Goal: Navigation & Orientation: Find specific page/section

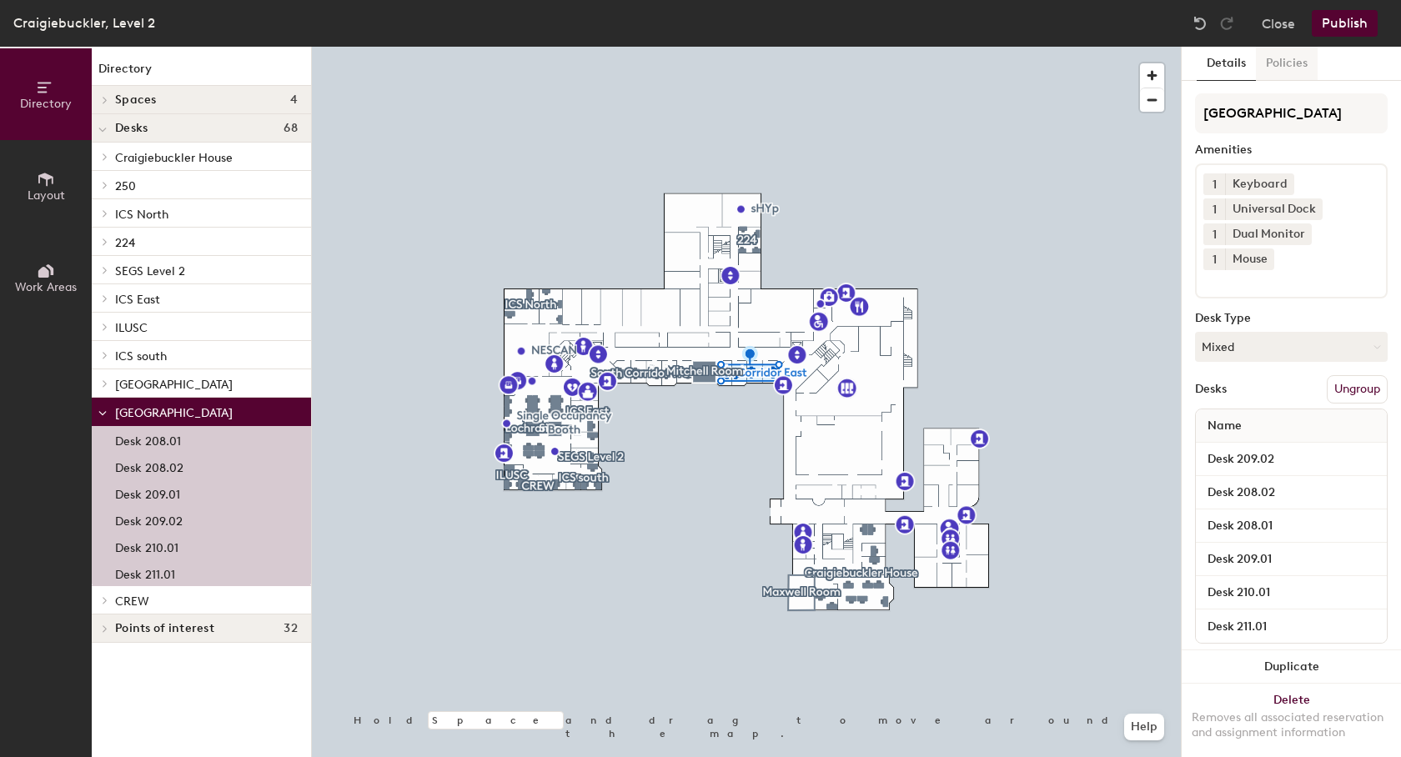
click at [1281, 66] on button "Policies" at bounding box center [1287, 64] width 62 height 34
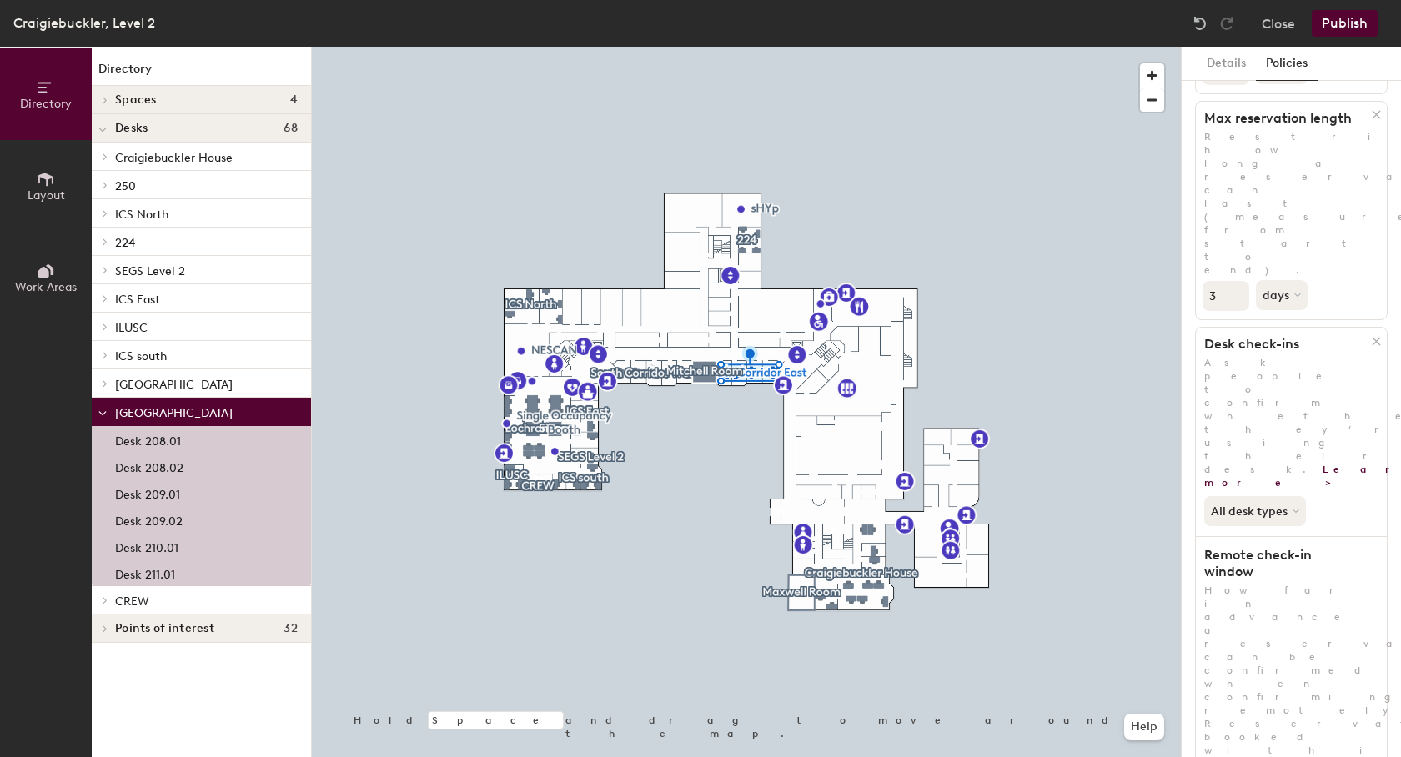
scroll to position [316, 0]
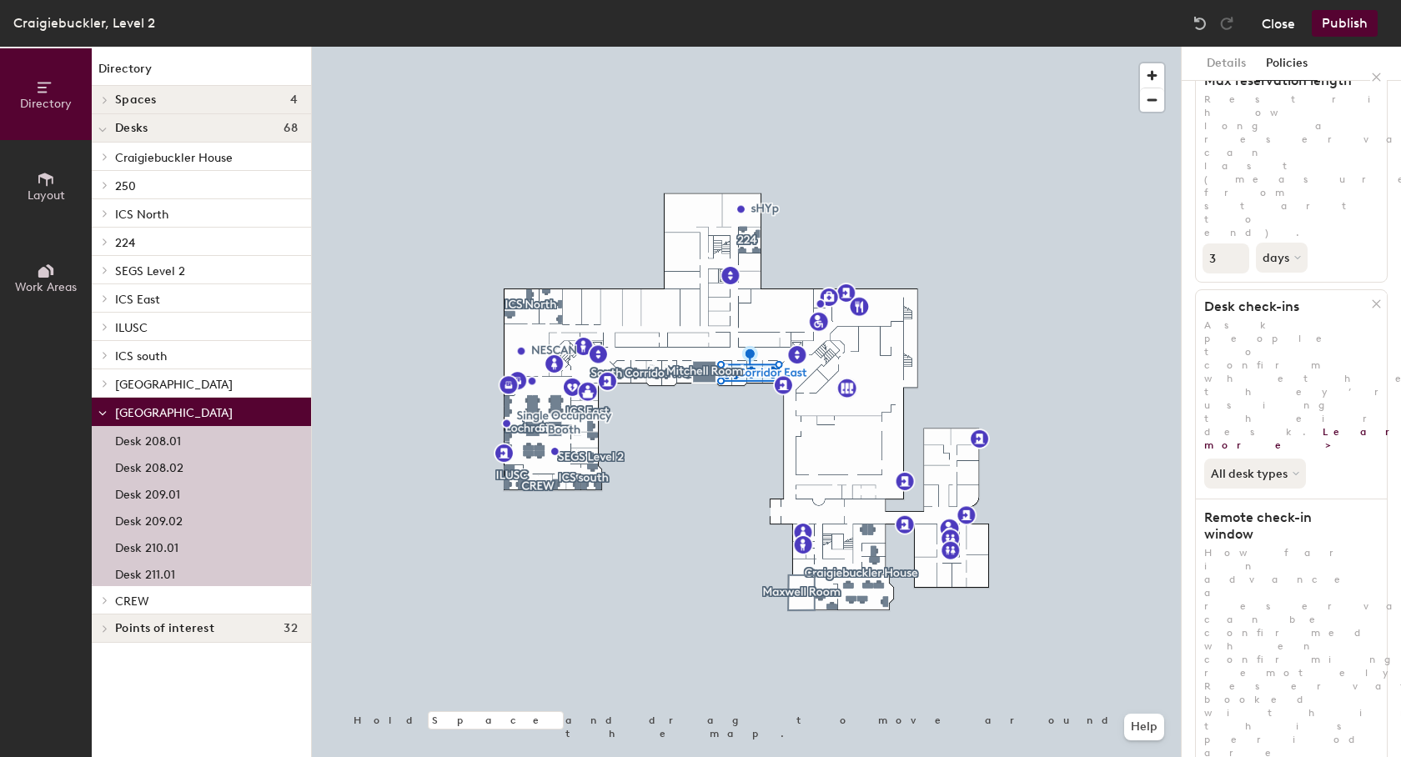
click at [1283, 30] on button "Close" at bounding box center [1277, 23] width 33 height 27
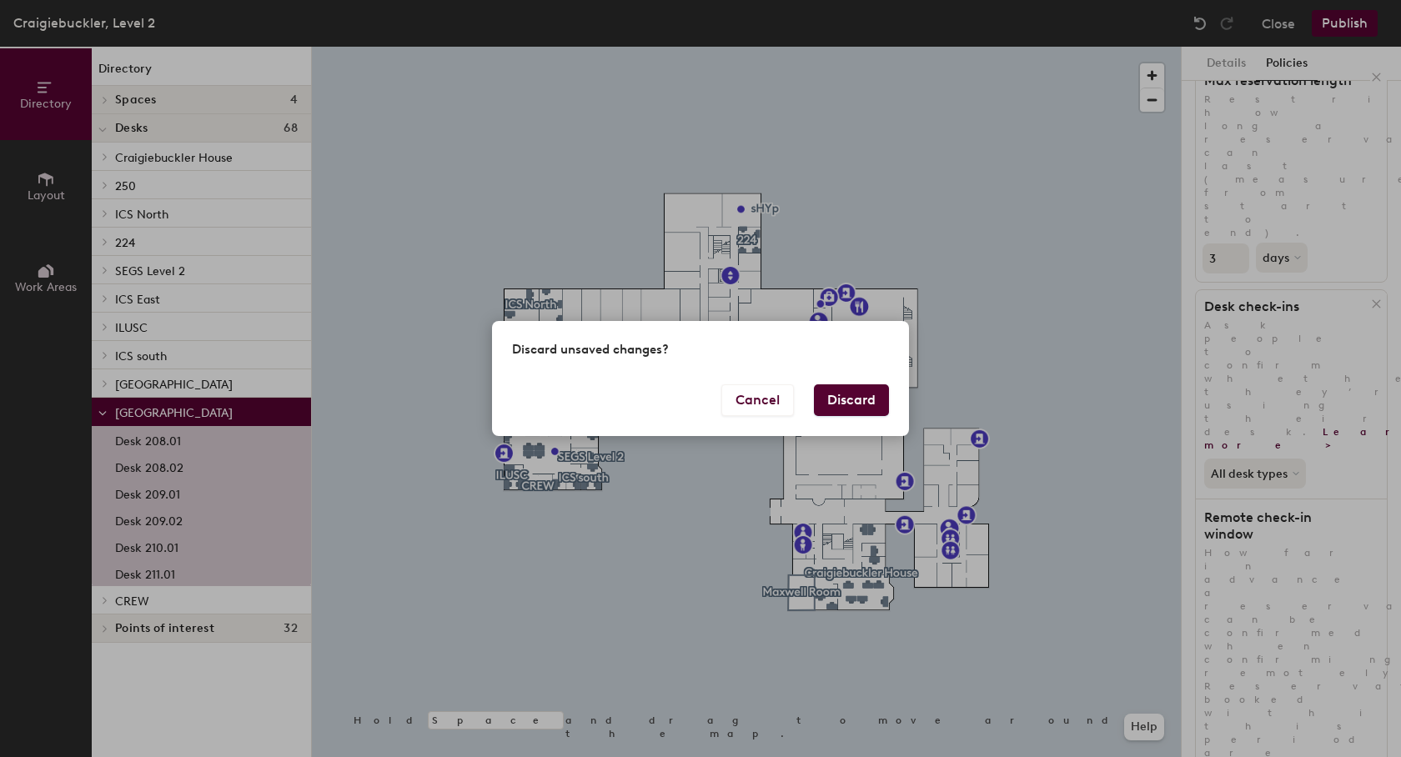
click at [863, 402] on button "Discard" at bounding box center [851, 400] width 75 height 32
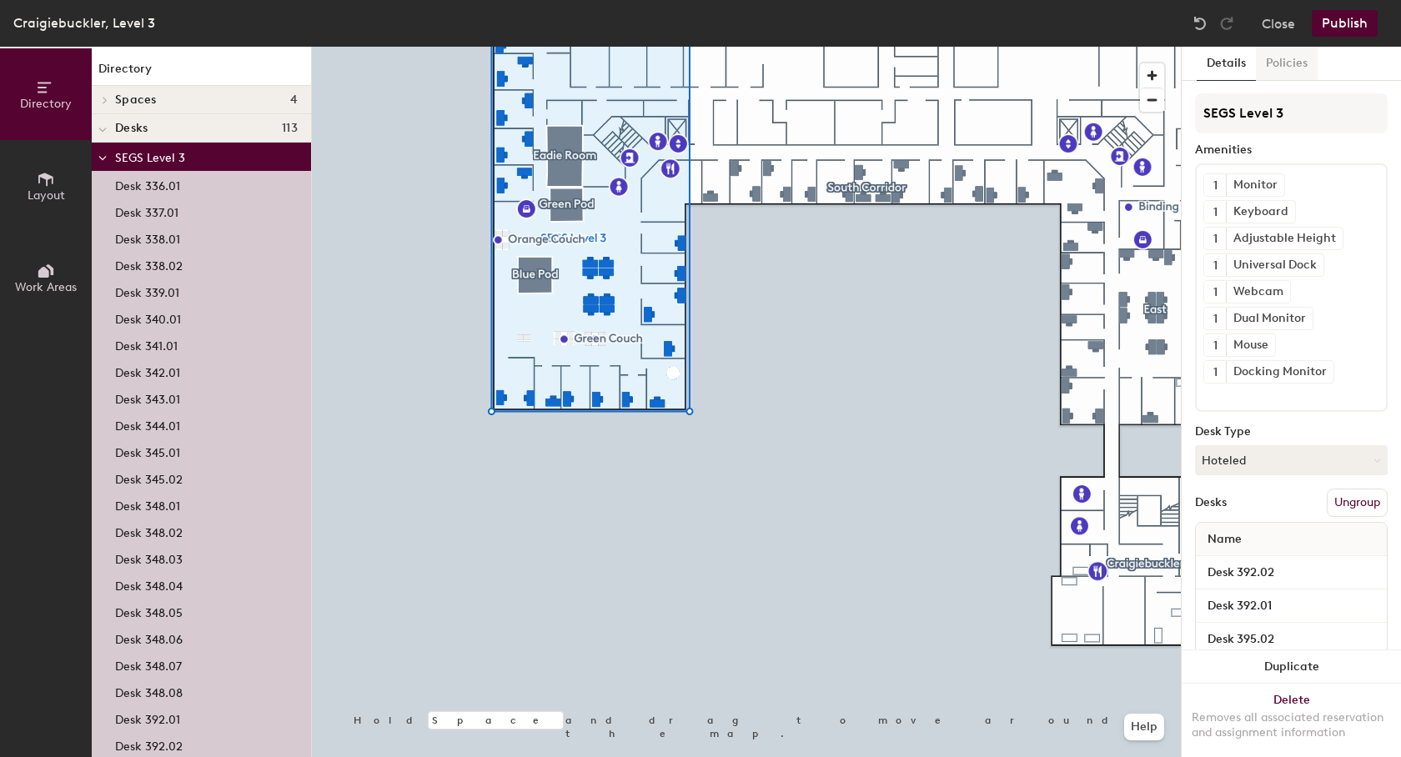
click at [1281, 69] on button "Policies" at bounding box center [1287, 64] width 62 height 34
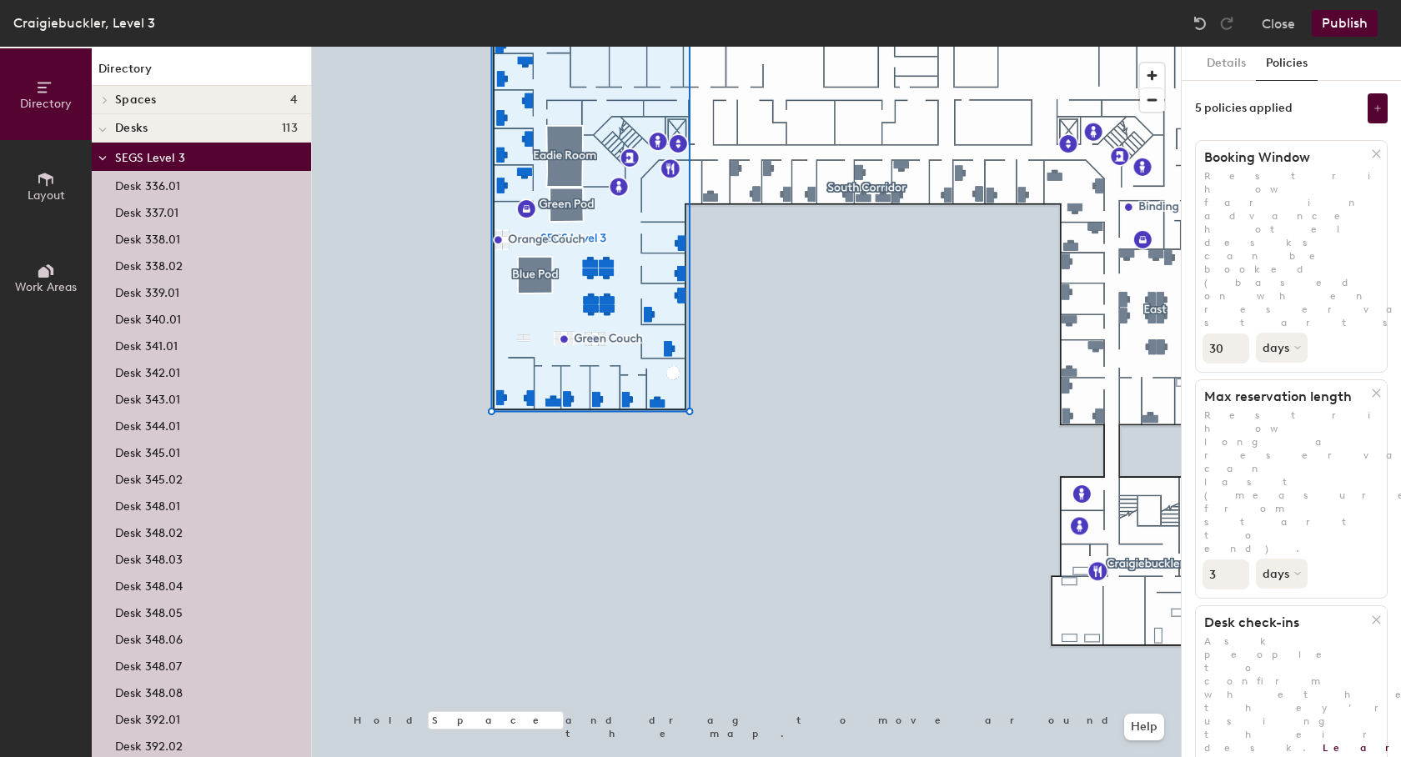
scroll to position [283, 0]
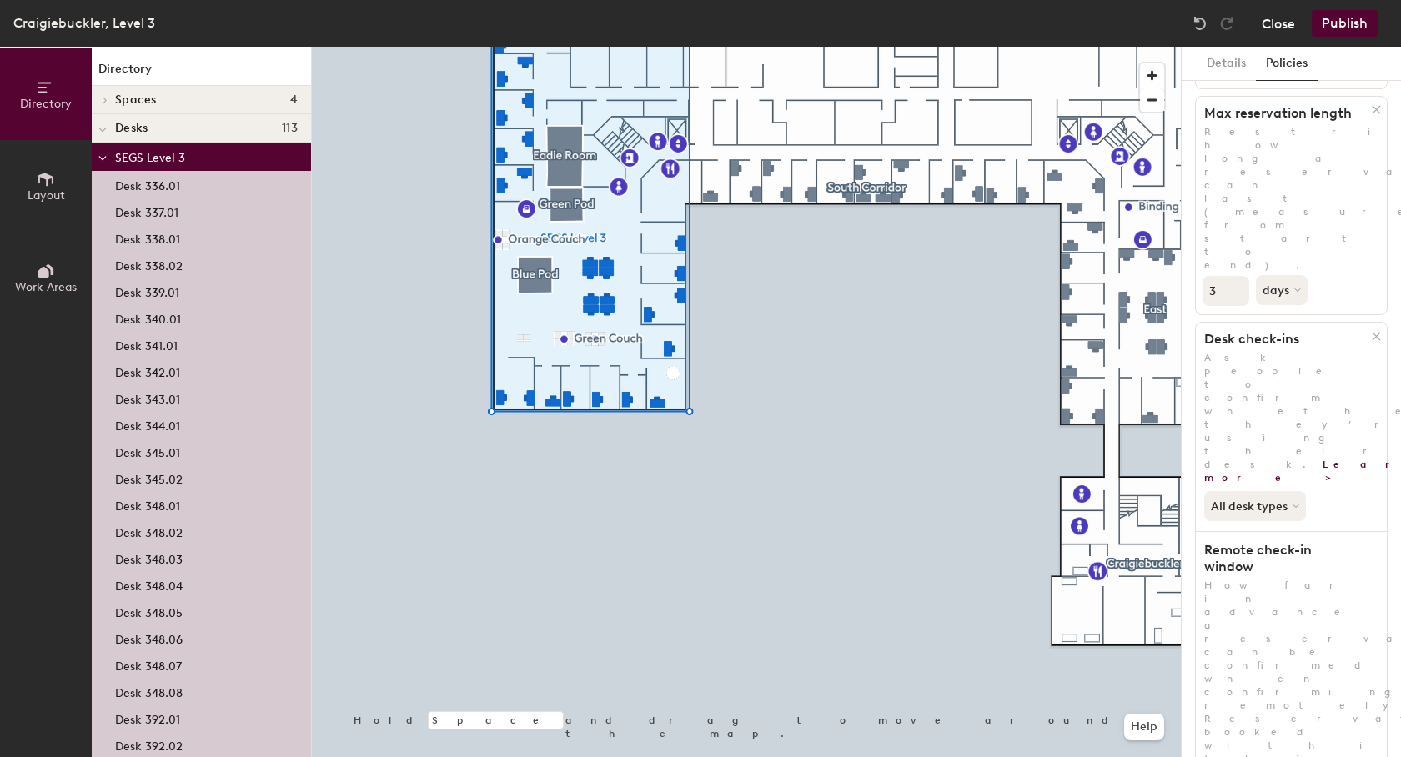
click at [1285, 20] on button "Close" at bounding box center [1277, 23] width 33 height 27
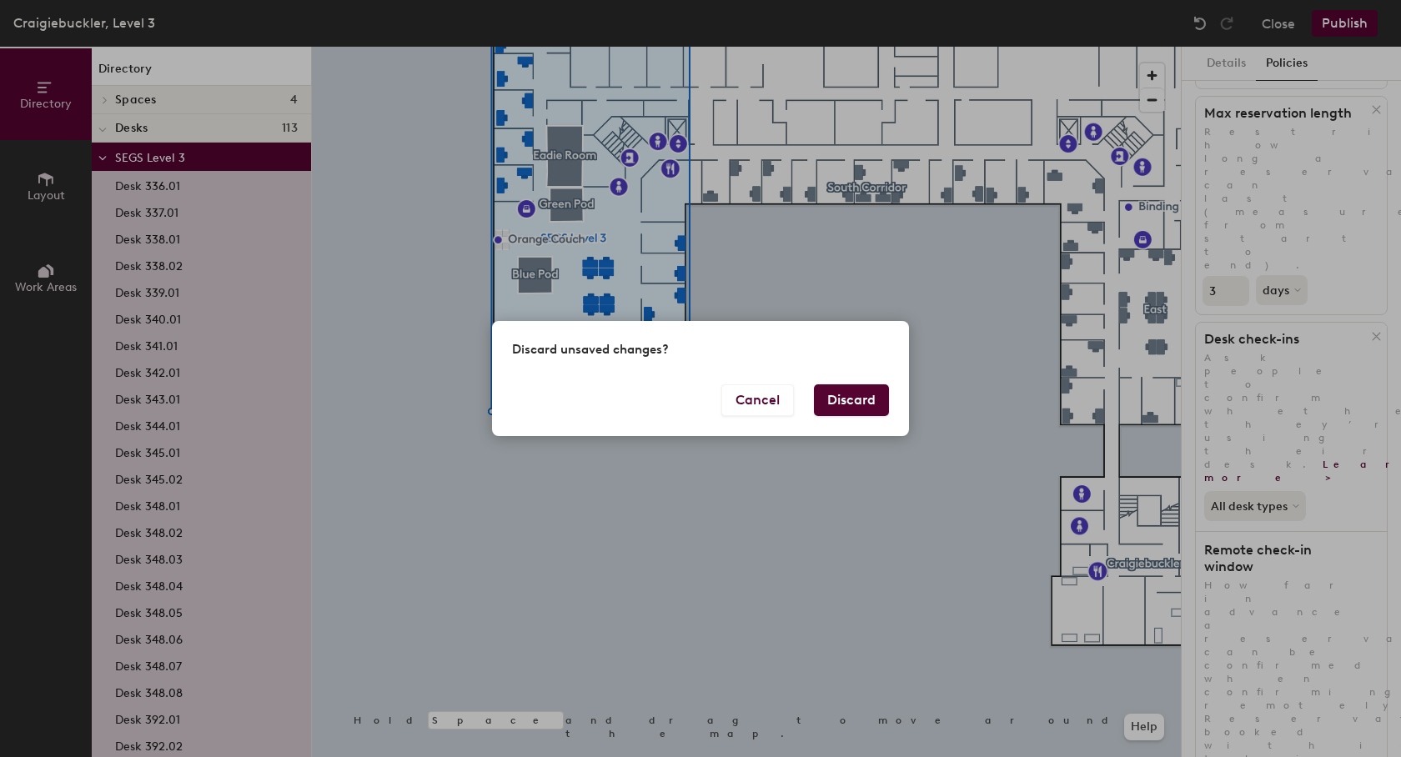
click at [871, 400] on button "Discard" at bounding box center [851, 400] width 75 height 32
